Goal: Information Seeking & Learning: Learn about a topic

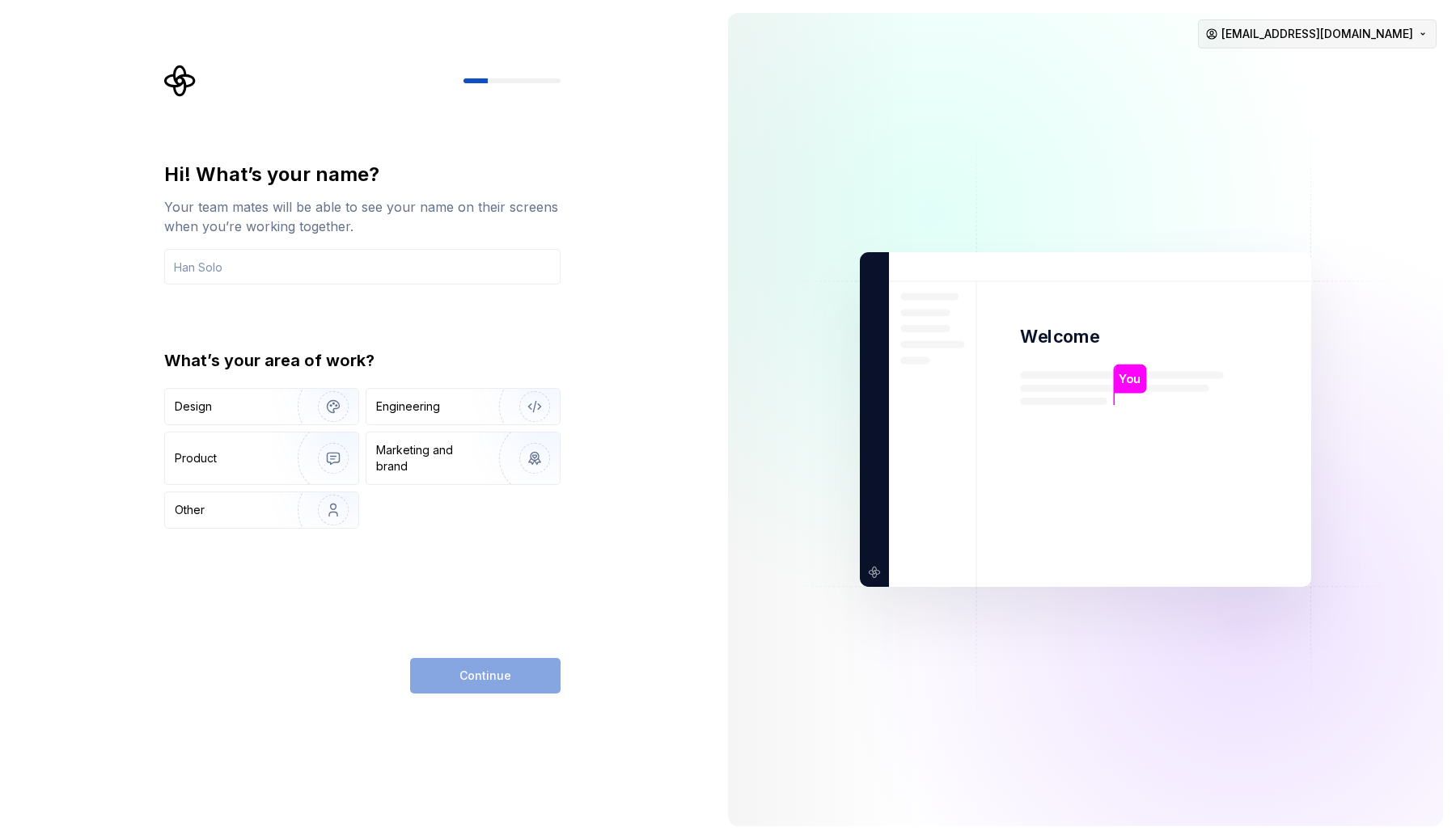
click at [1367, 36] on html "Hi! What’s your name? Your team mates will be able to see your name on their sc…" at bounding box center [728, 419] width 1456 height 839
click at [1336, 78] on div "Sign out" at bounding box center [1338, 68] width 186 height 26
click at [1333, 35] on html "Hi! What’s your name? Your team mates will be able to see your name on their sc…" at bounding box center [728, 419] width 1456 height 839
click at [1277, 68] on div "Sign out" at bounding box center [1347, 68] width 154 height 16
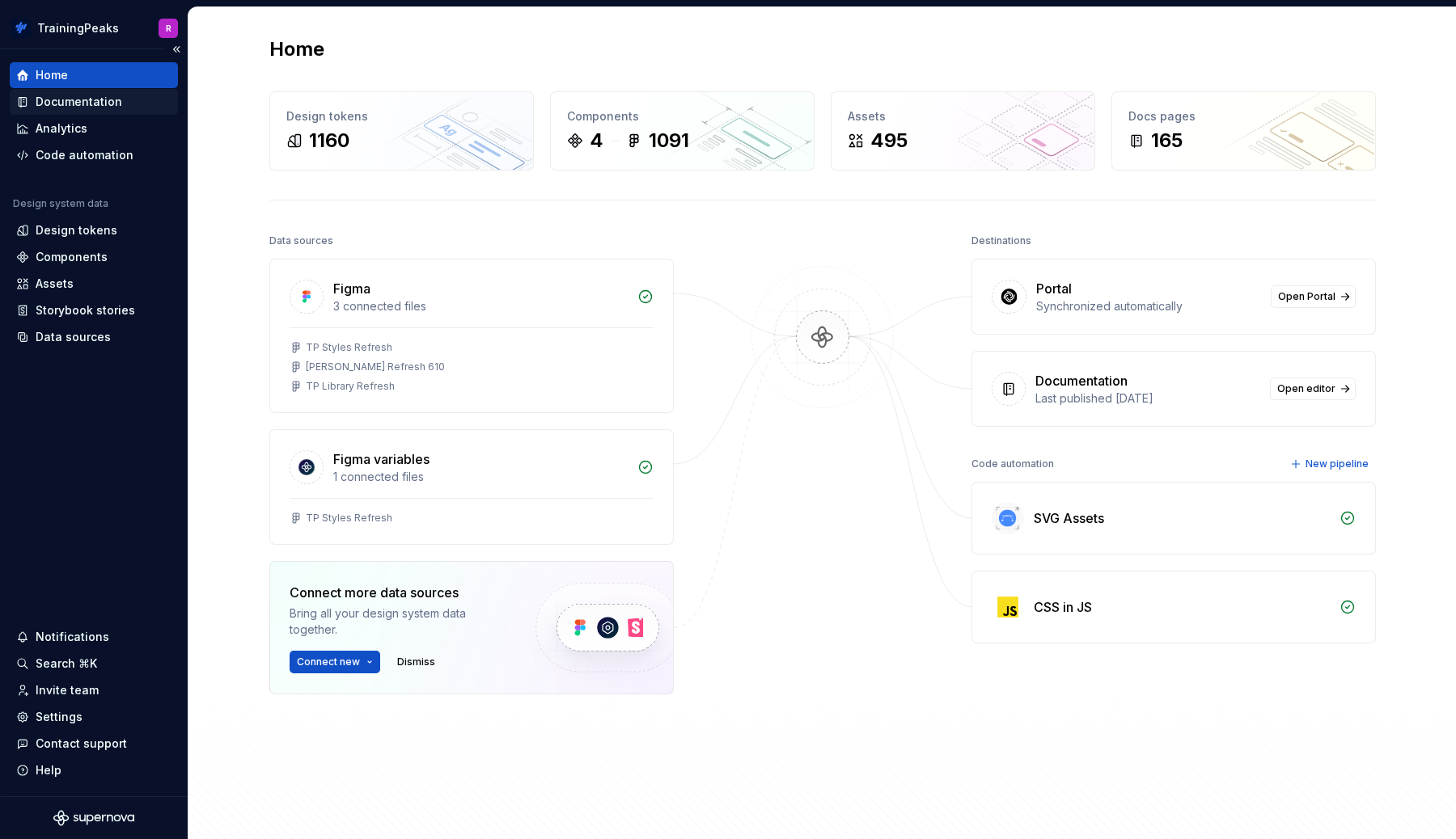
click at [78, 102] on div "Documentation" at bounding box center [78, 101] width 87 height 16
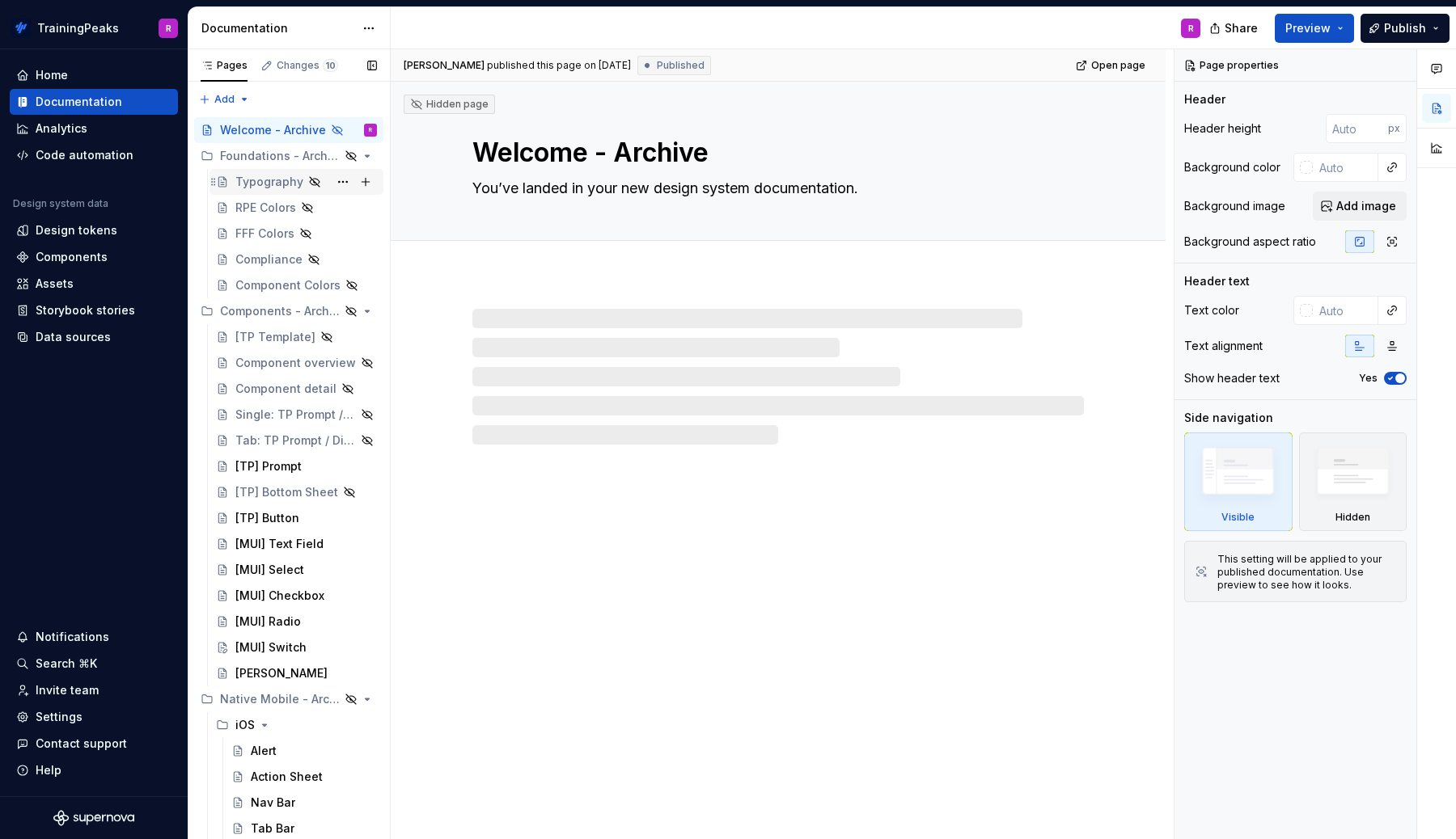
click at [250, 178] on div "Typography" at bounding box center [269, 181] width 68 height 16
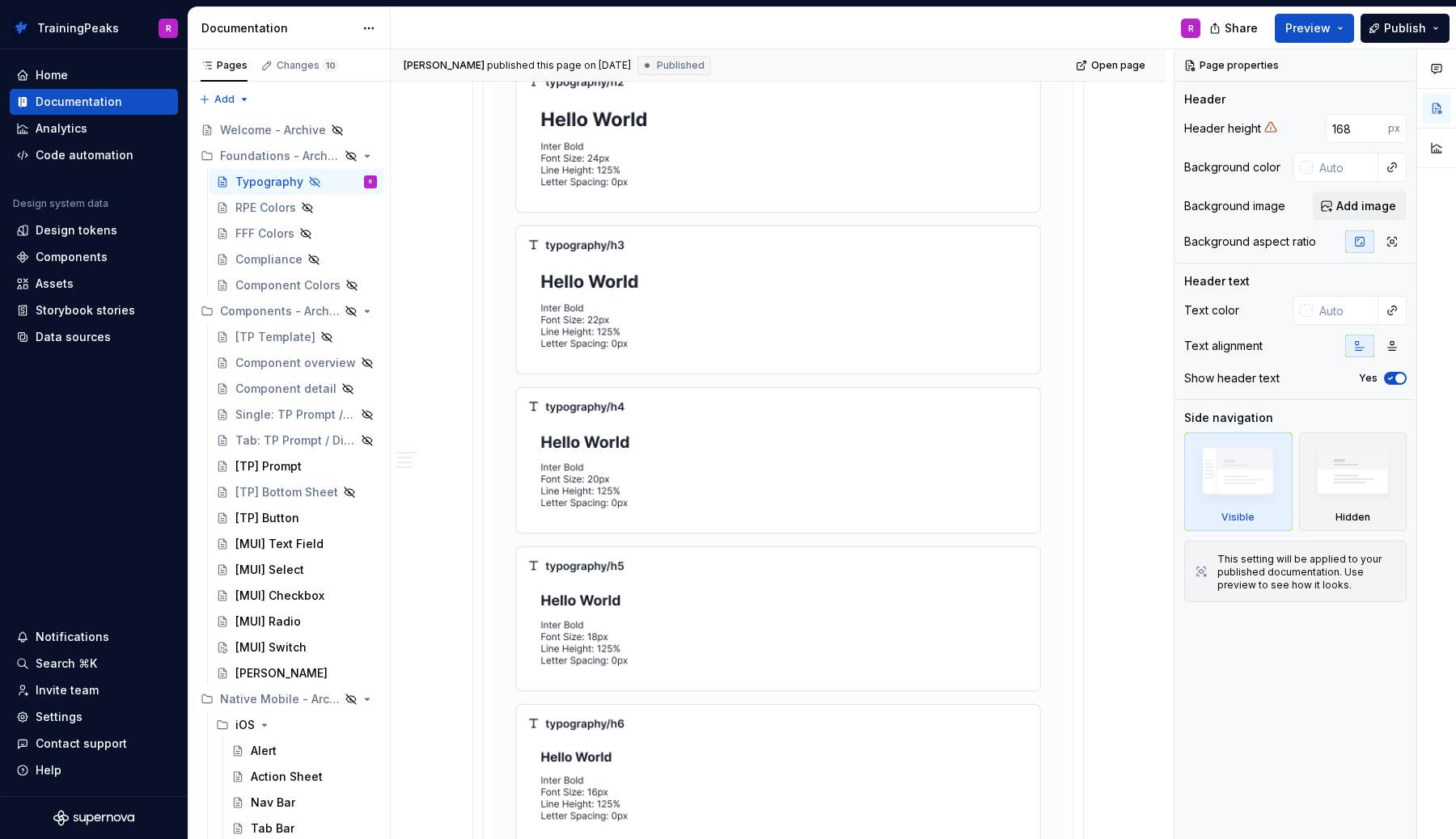
scroll to position [643, 0]
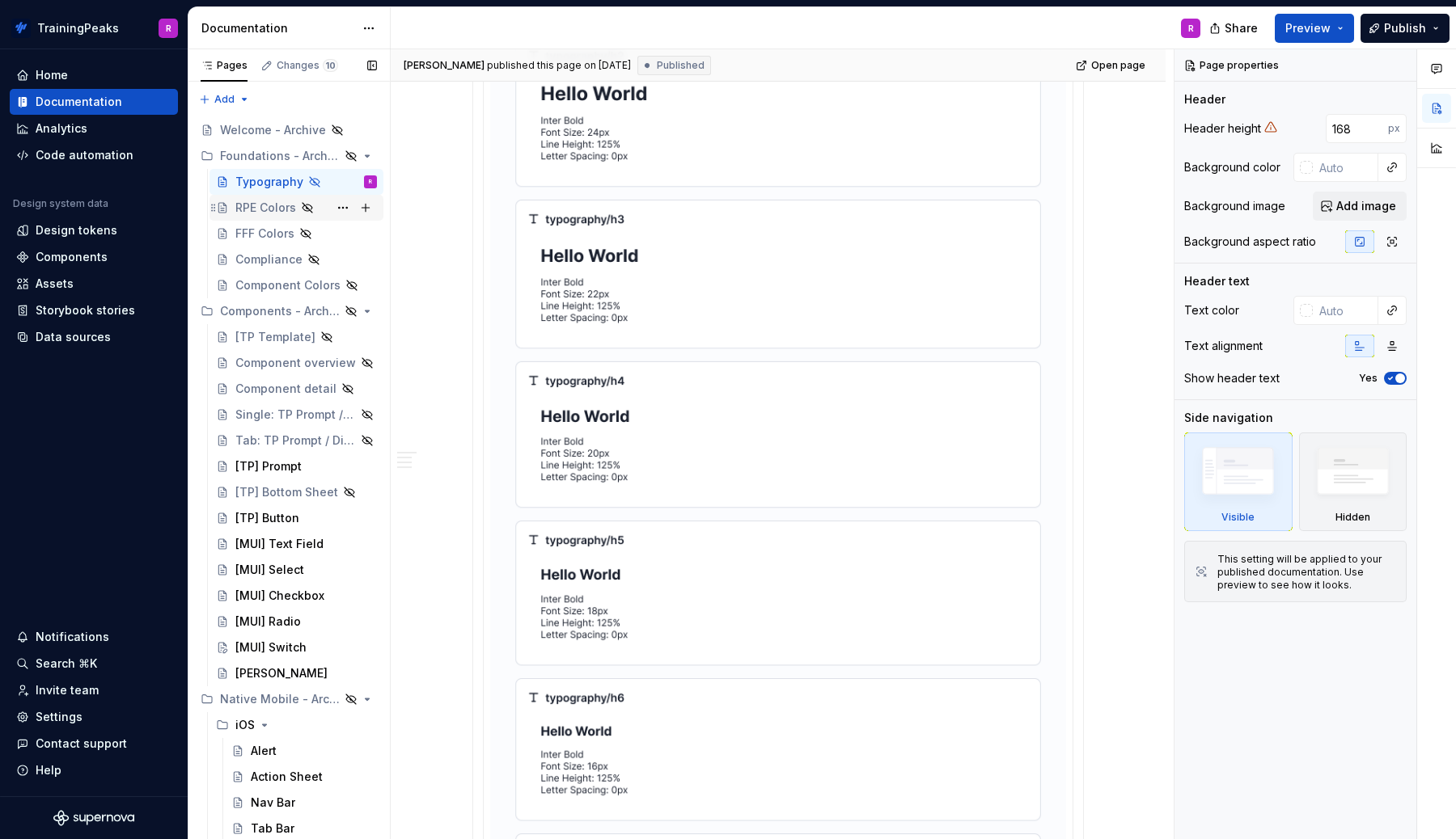
click at [247, 207] on div "RPE Colors" at bounding box center [266, 207] width 61 height 16
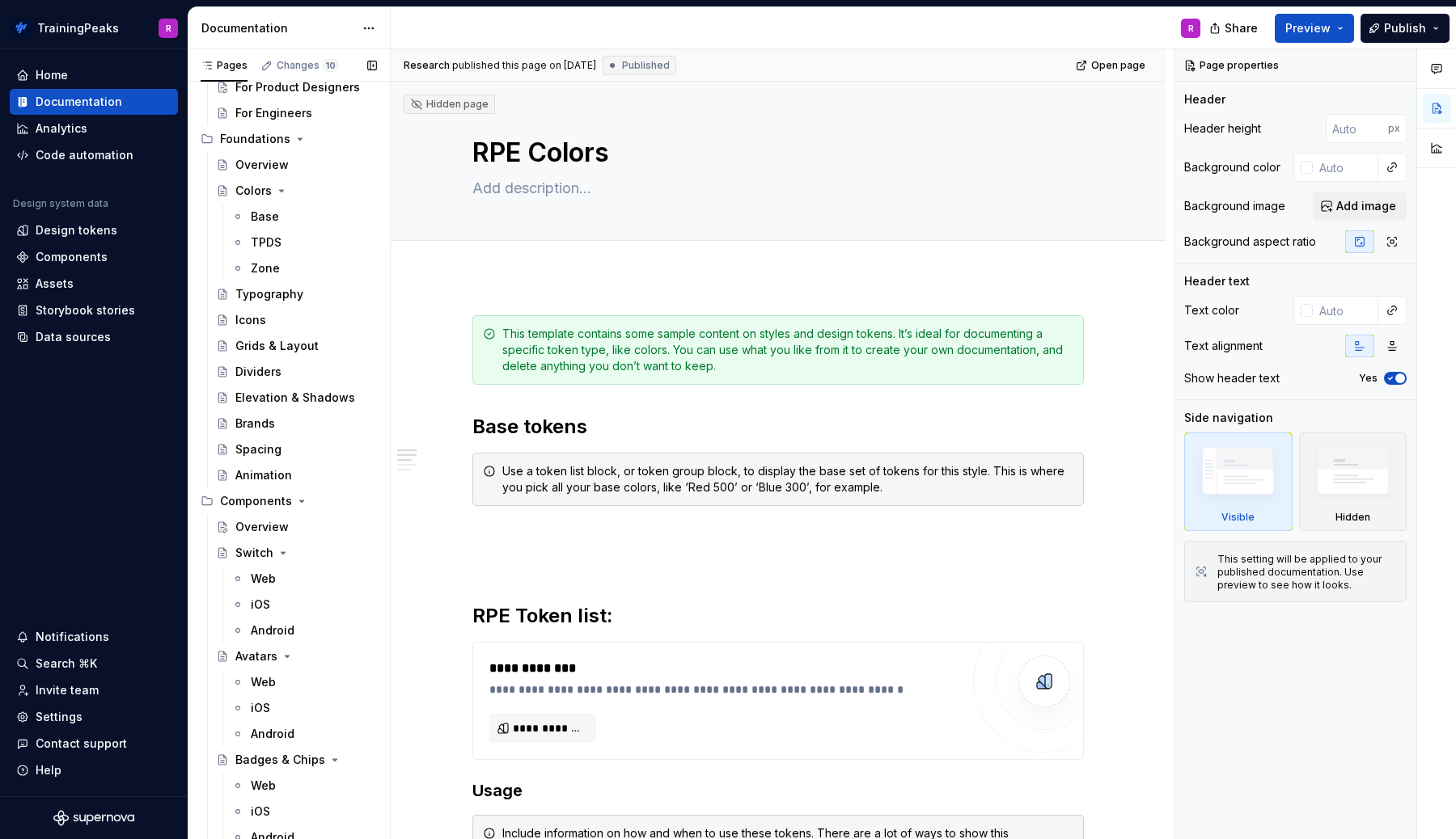
scroll to position [1229, 0]
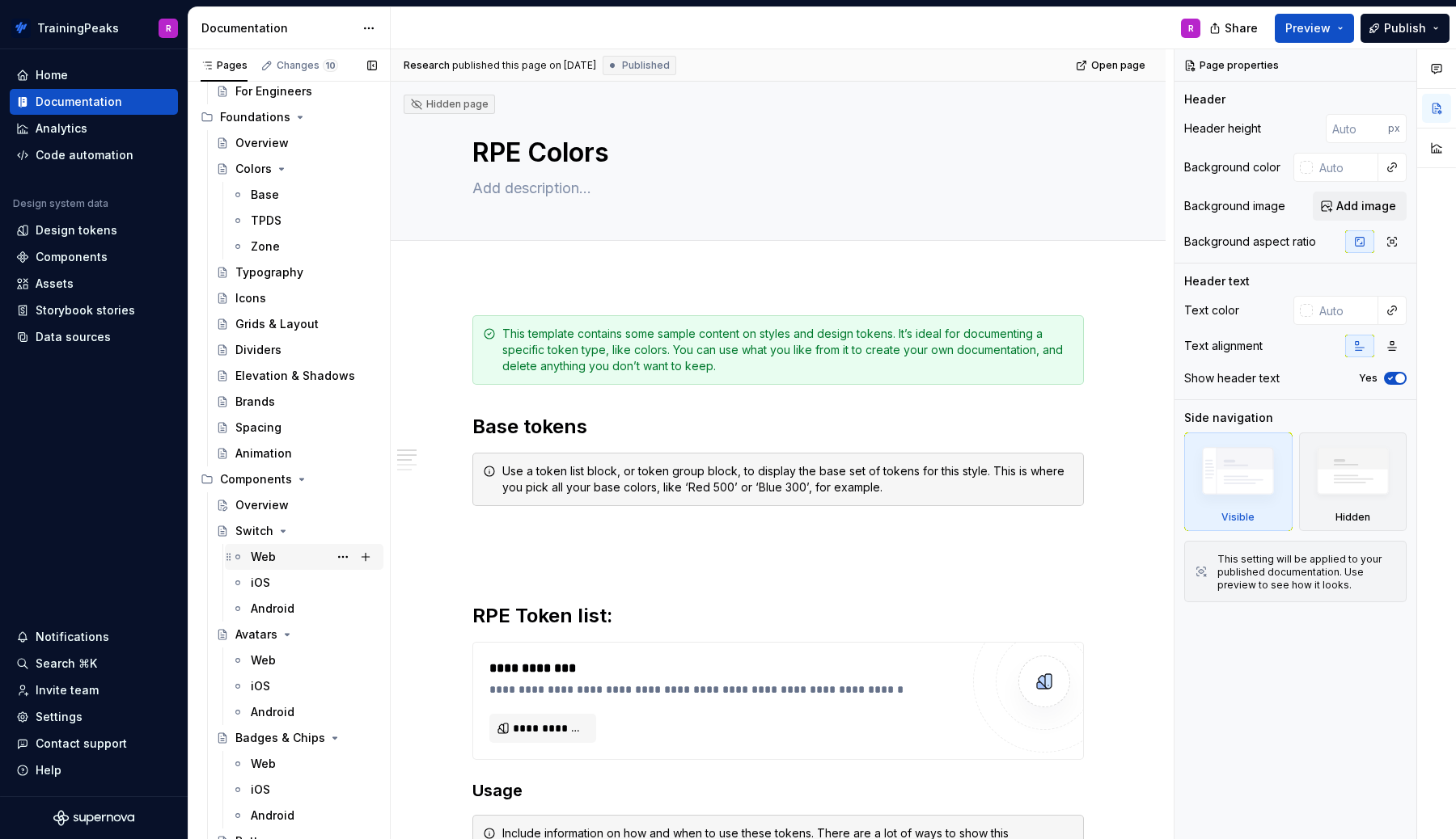
click at [255, 555] on div "Web" at bounding box center [263, 557] width 25 height 16
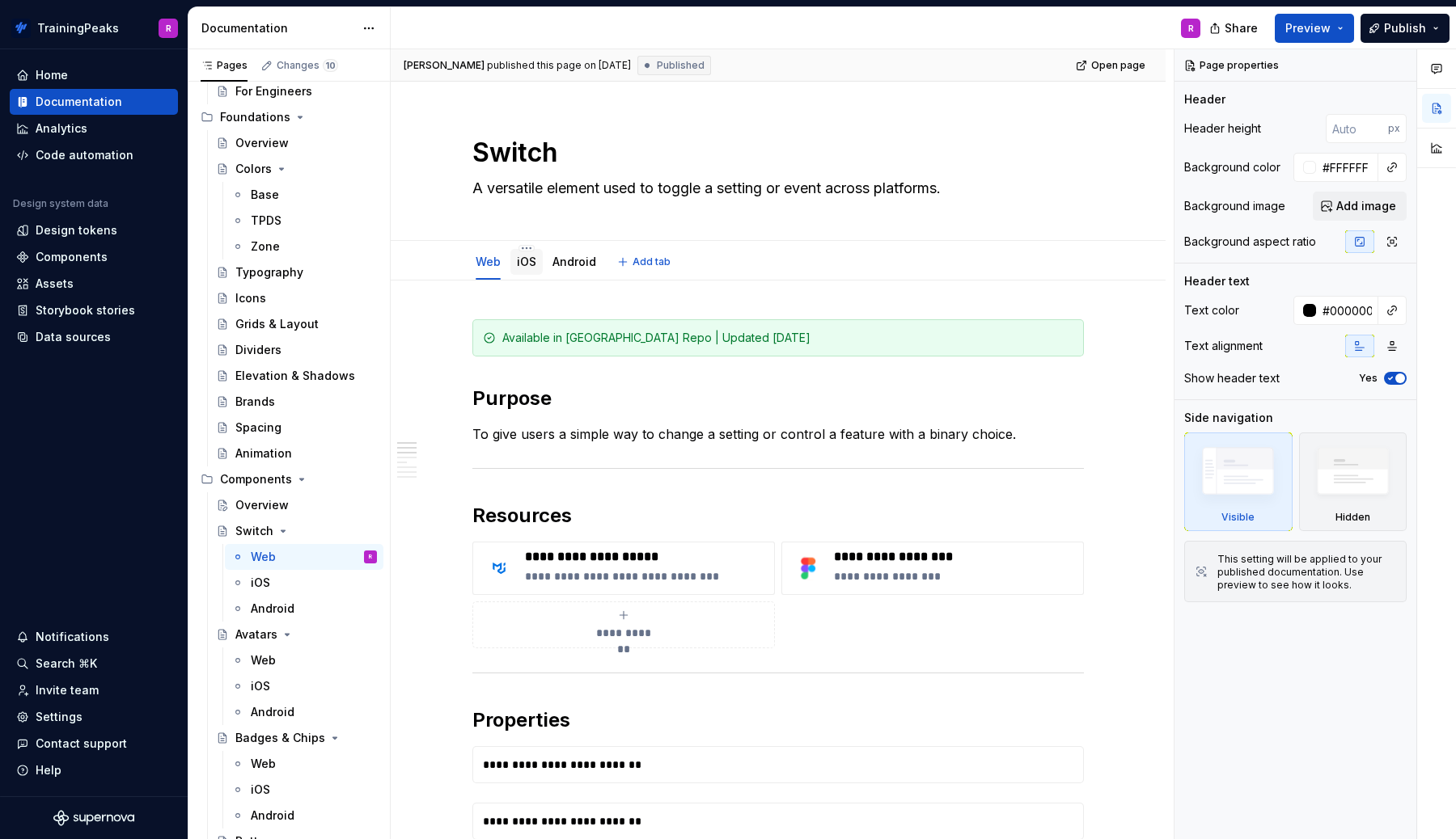
click at [521, 266] on link "iOS" at bounding box center [526, 261] width 19 height 13
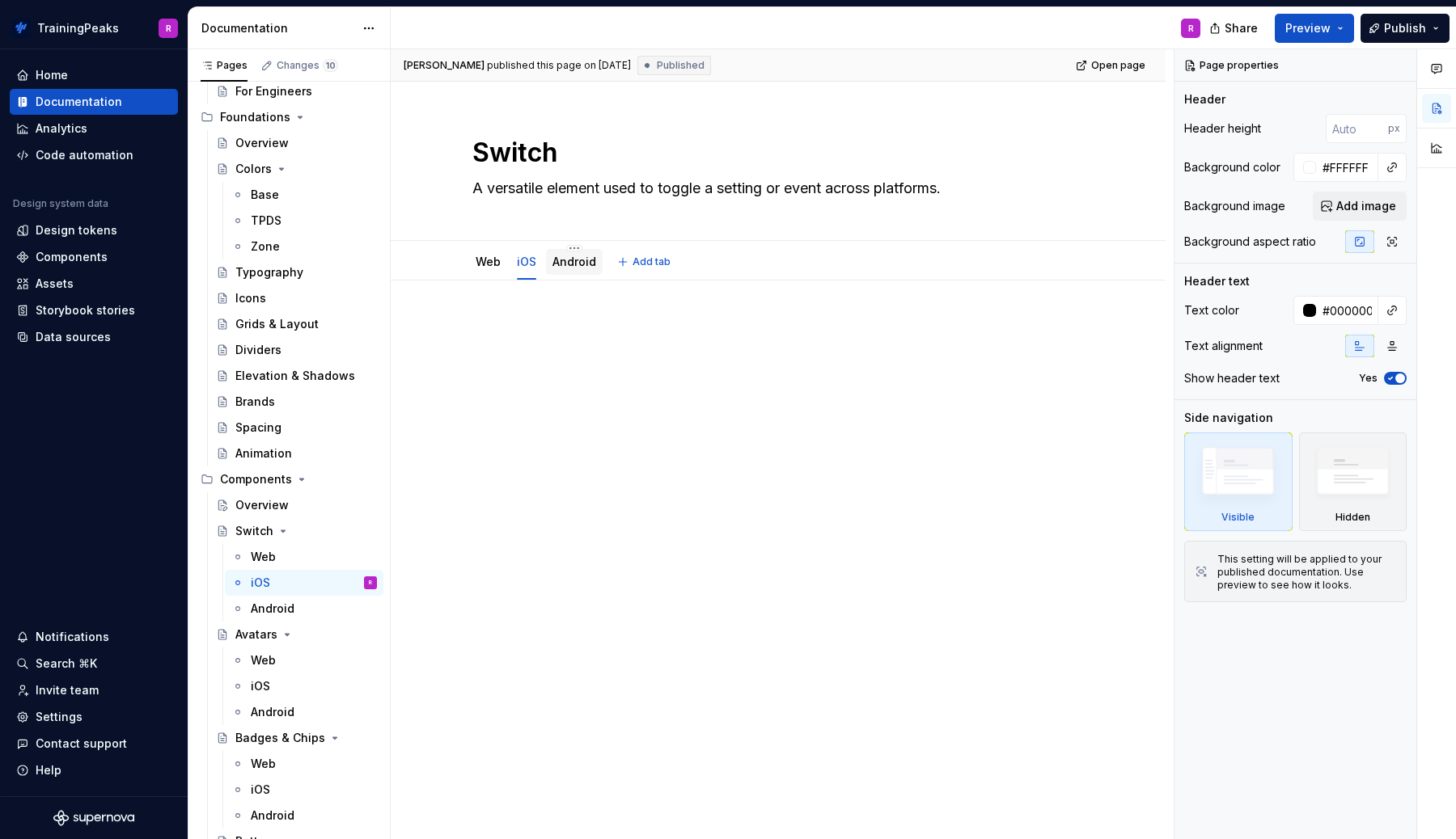
click at [564, 264] on link "Android" at bounding box center [574, 261] width 44 height 13
click at [489, 264] on link "Web" at bounding box center [488, 261] width 25 height 13
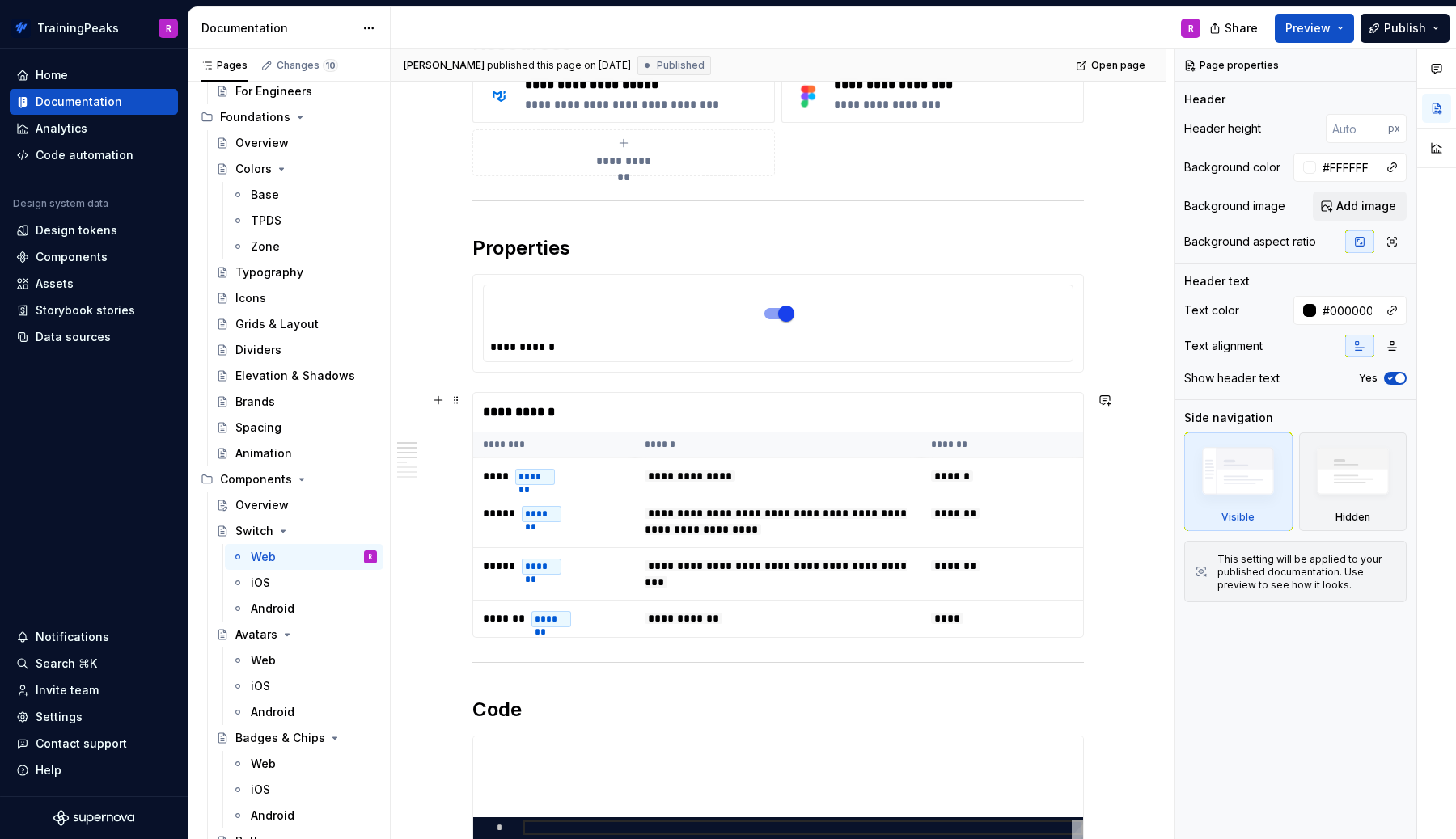
scroll to position [476, 0]
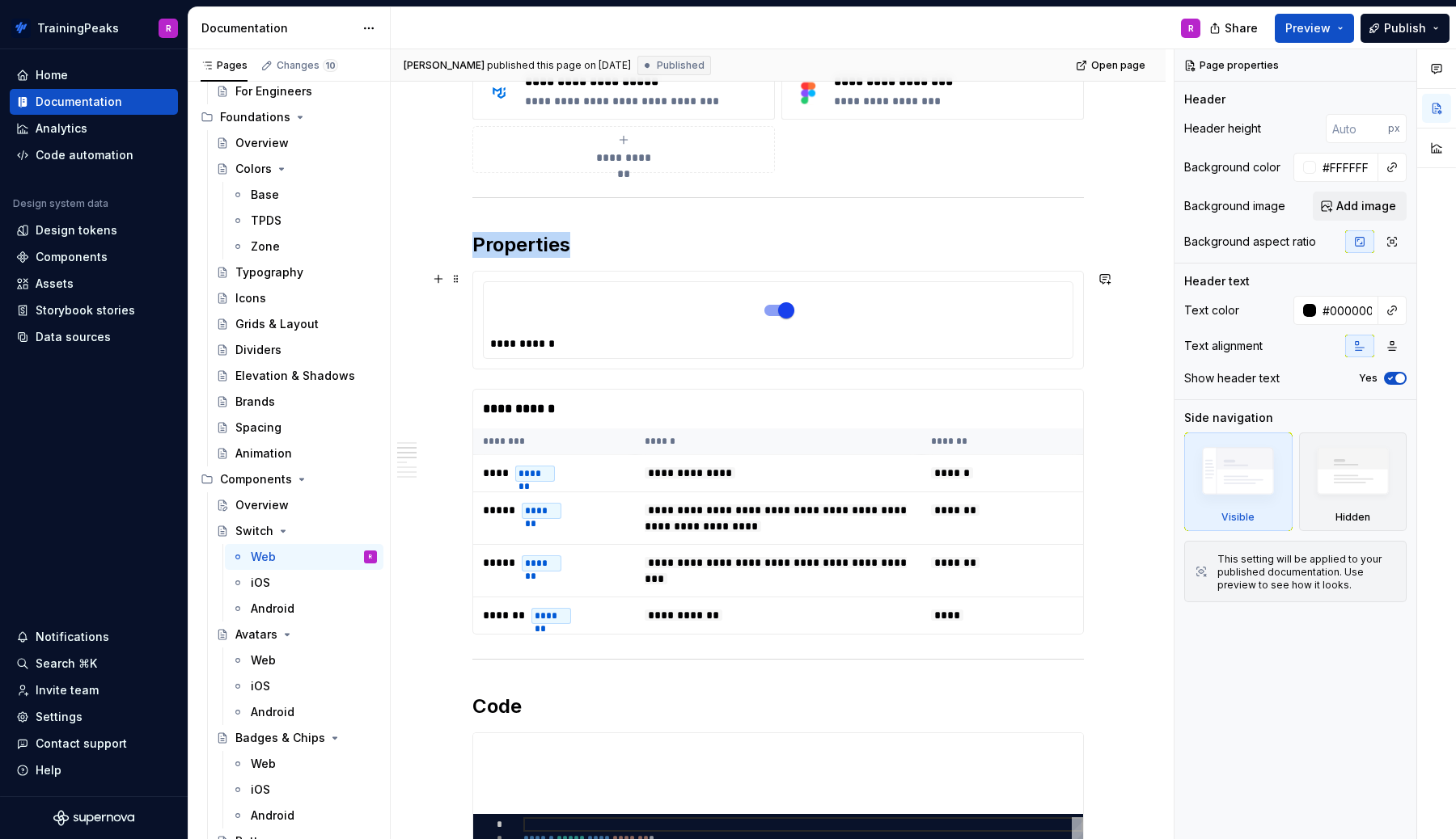
click at [795, 319] on img at bounding box center [779, 310] width 47 height 30
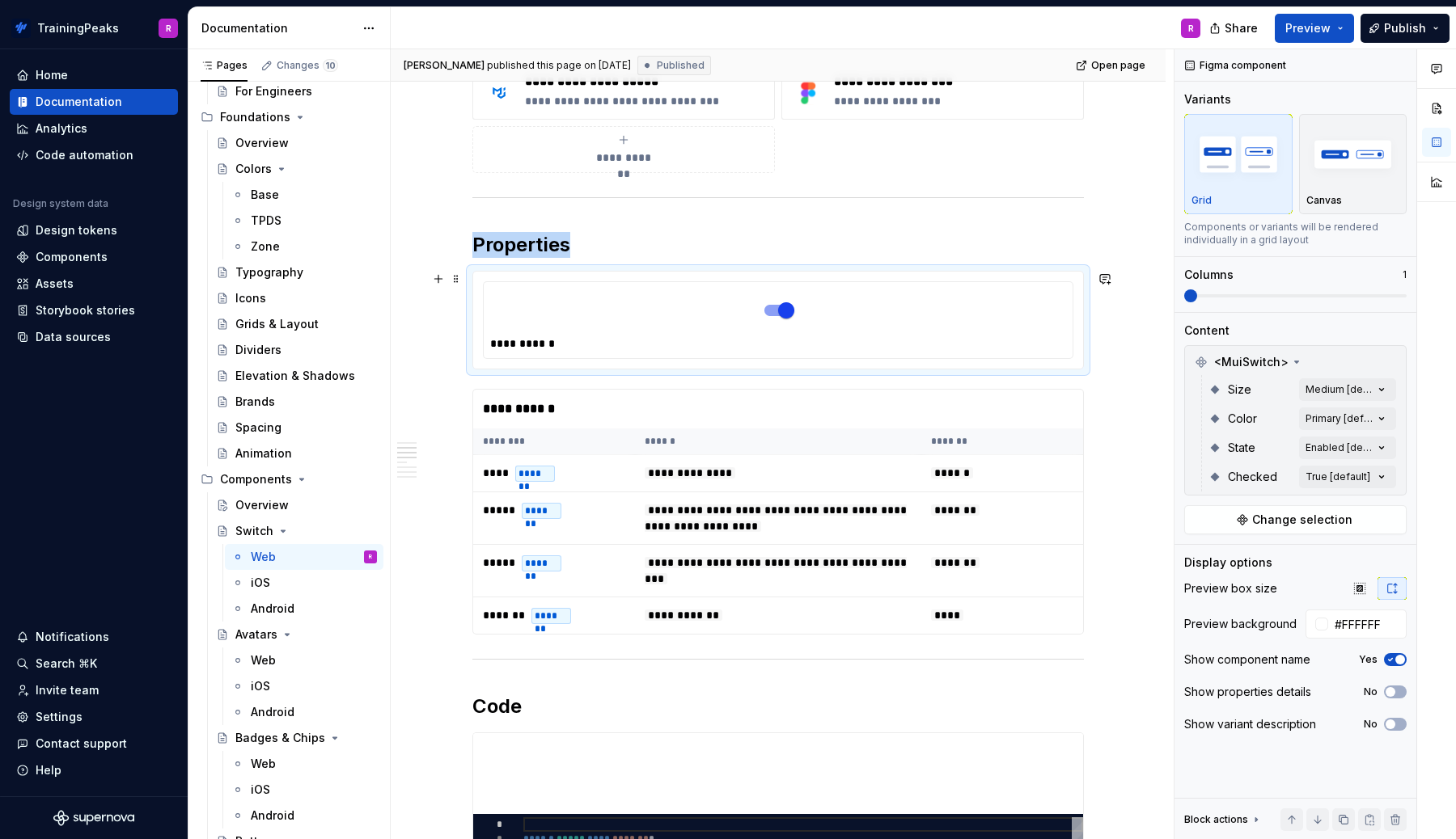
click at [792, 317] on img at bounding box center [779, 310] width 47 height 30
type textarea "*"
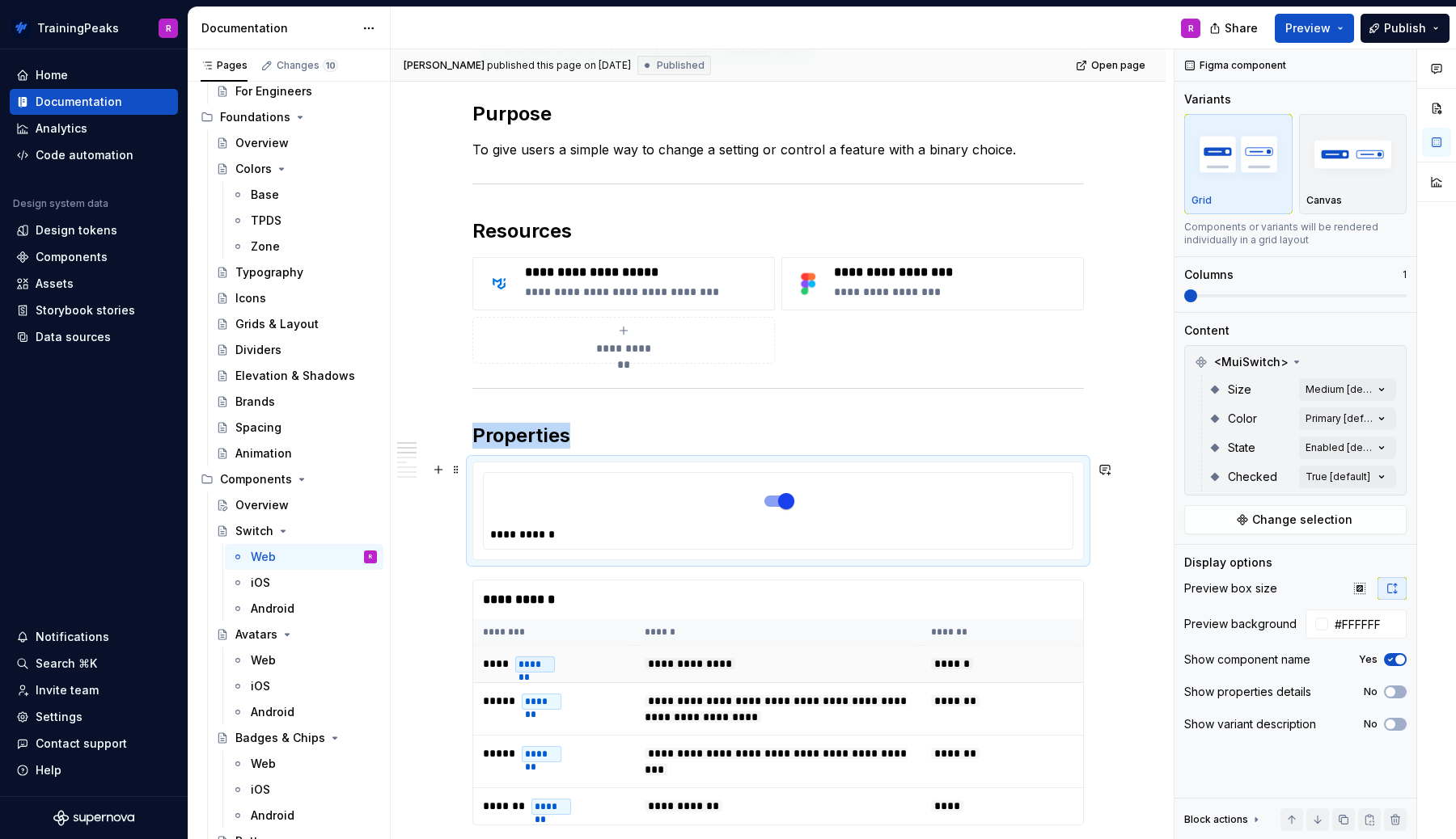
scroll to position [266, 0]
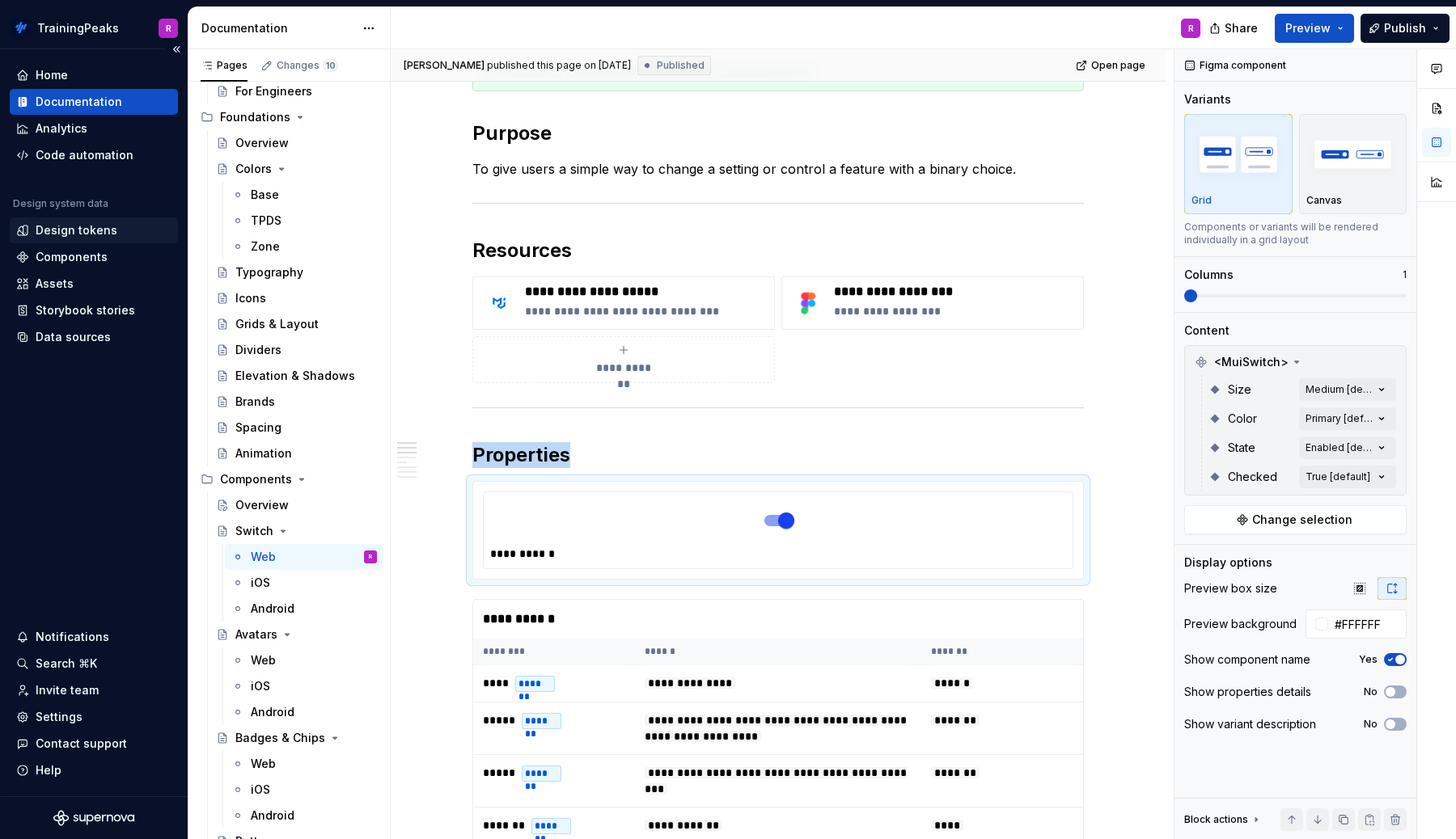
click at [96, 226] on div "Design tokens" at bounding box center [76, 230] width 82 height 16
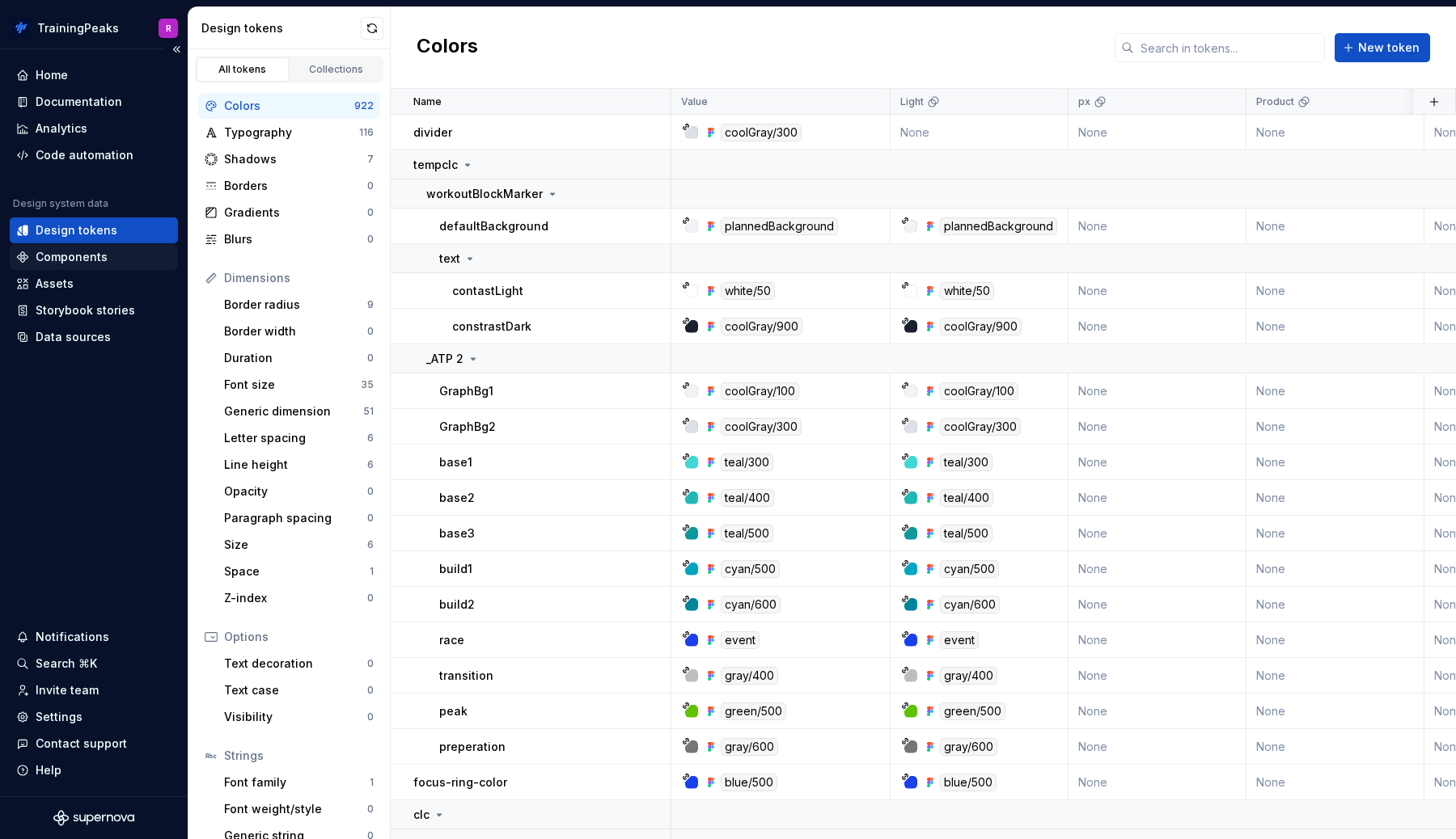
click at [60, 255] on div "Components" at bounding box center [71, 256] width 72 height 16
